Goal: Transaction & Acquisition: Book appointment/travel/reservation

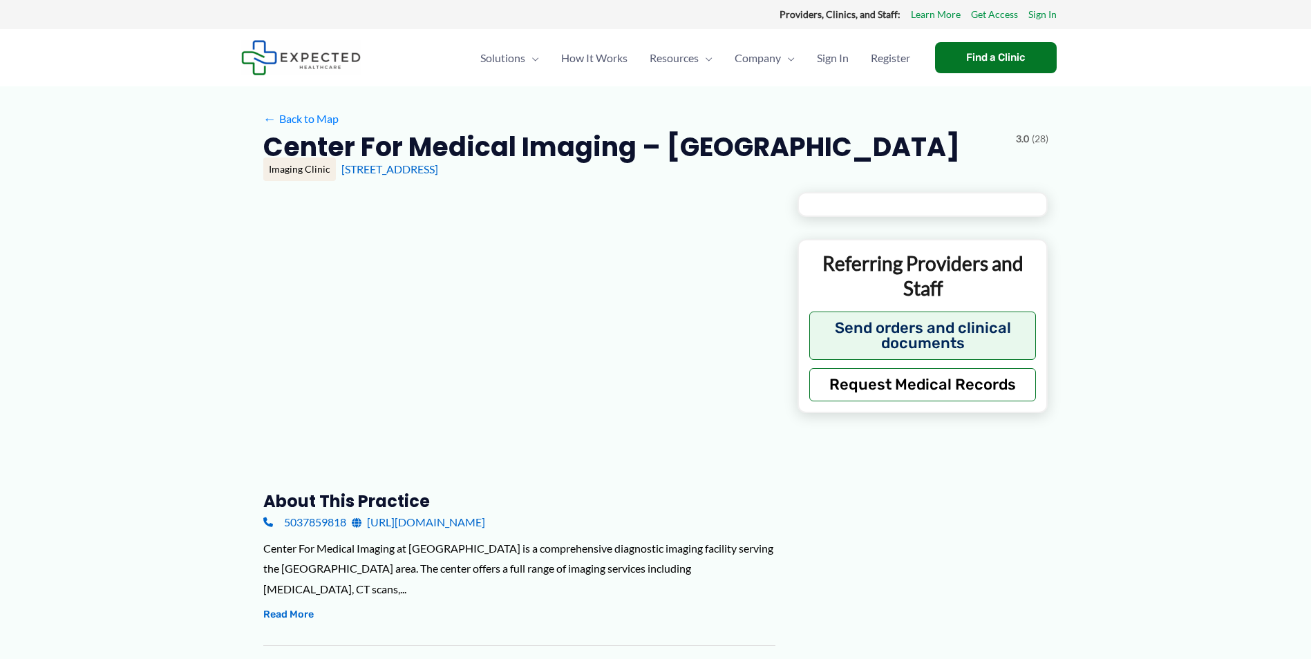
type input "**********"
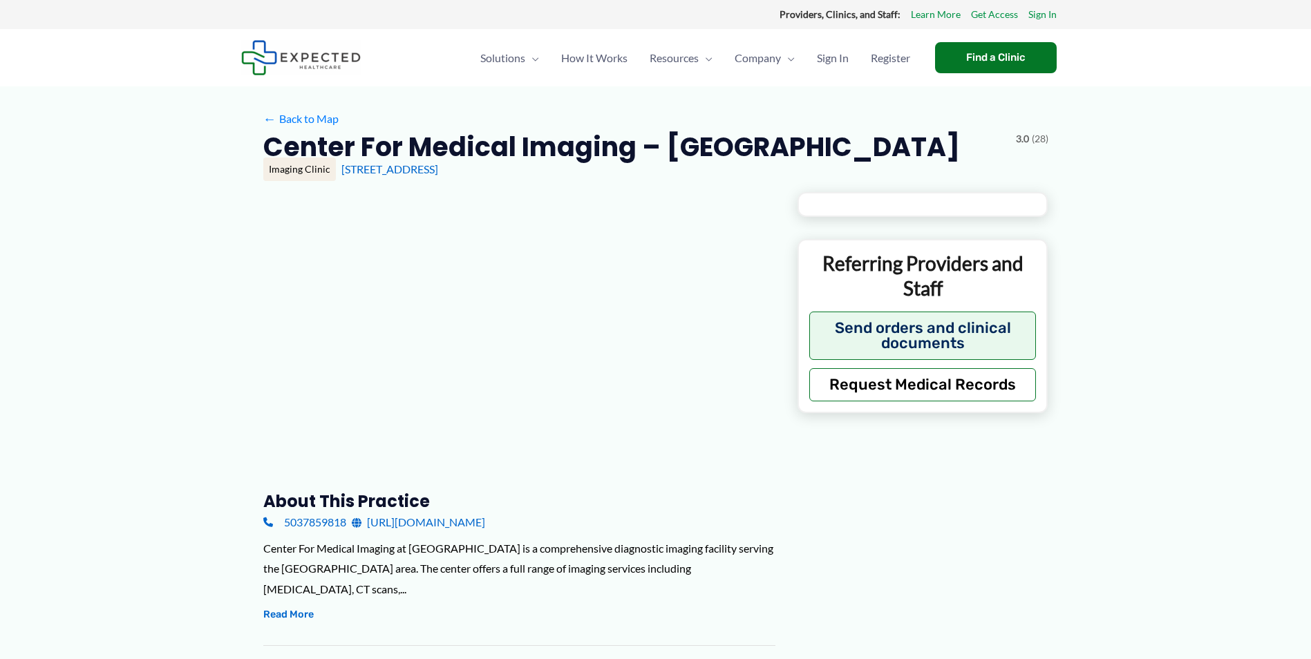
type input "**********"
